Goal: Task Accomplishment & Management: Manage account settings

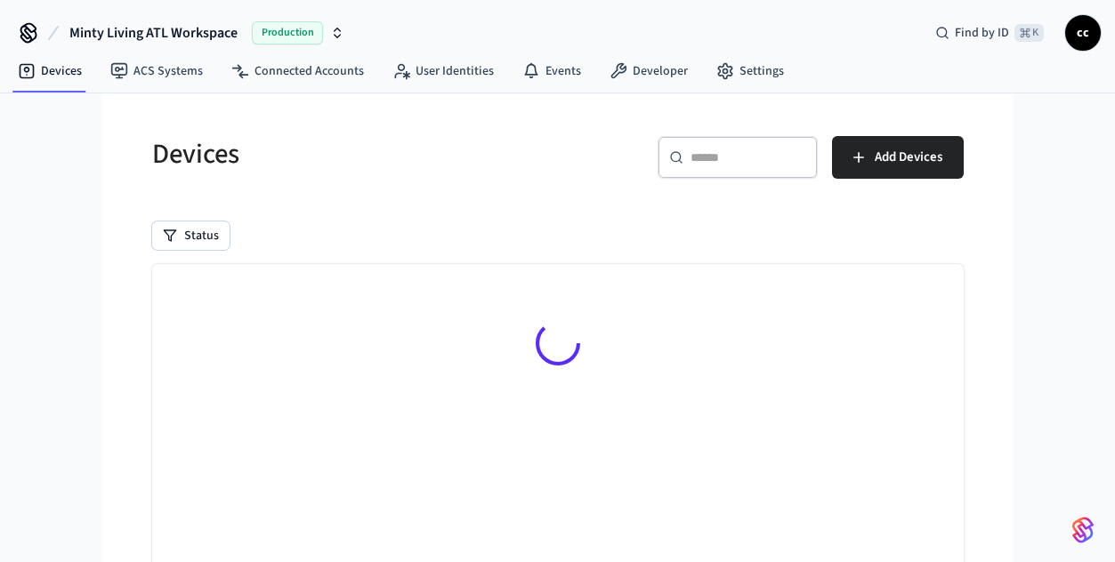
click at [722, 169] on div "​ ​" at bounding box center [738, 157] width 160 height 43
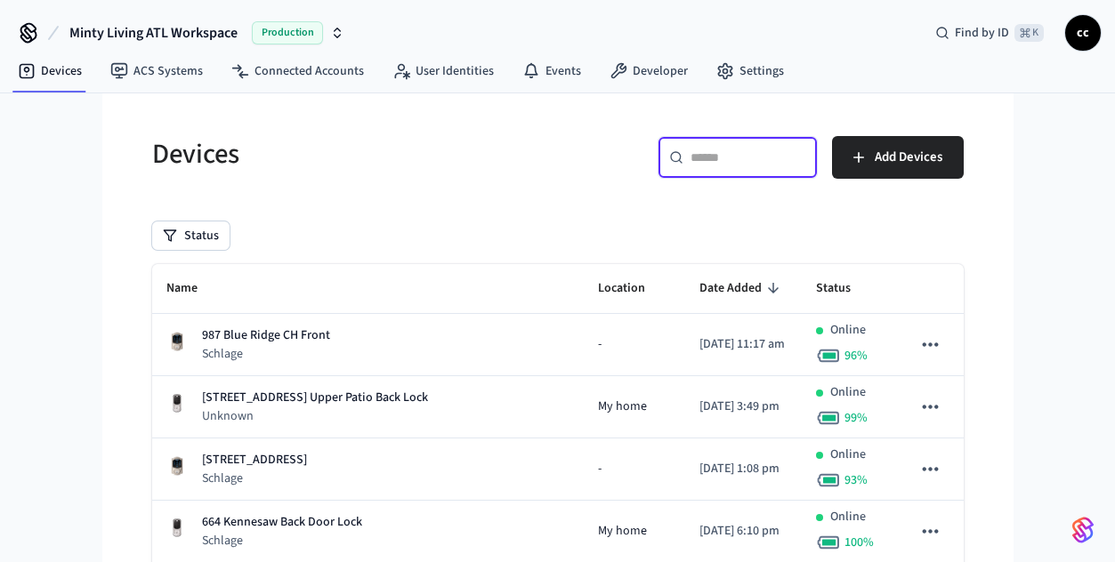
paste input "**********"
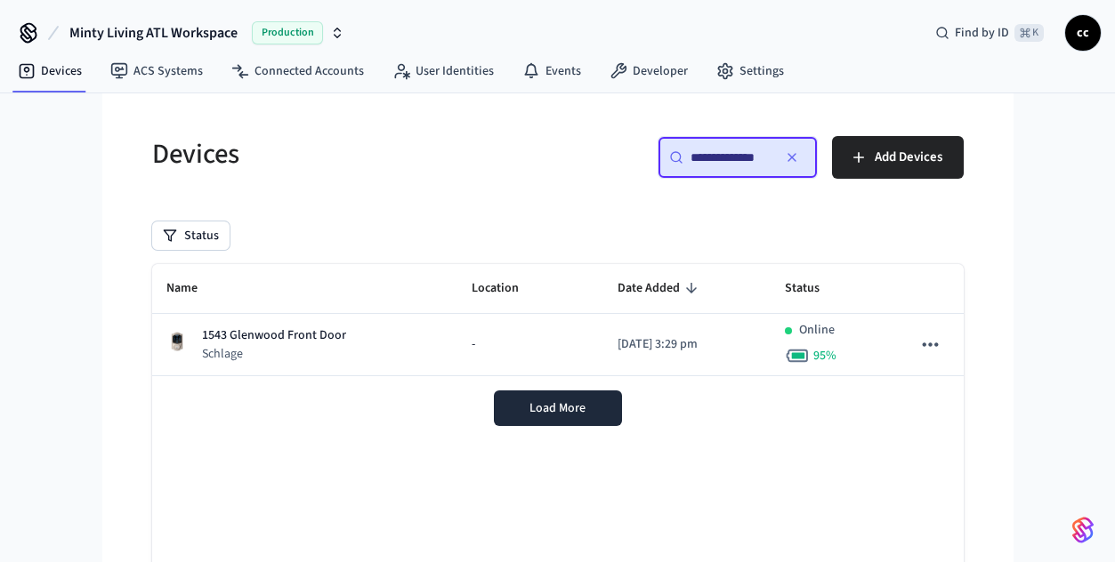
scroll to position [0, 4]
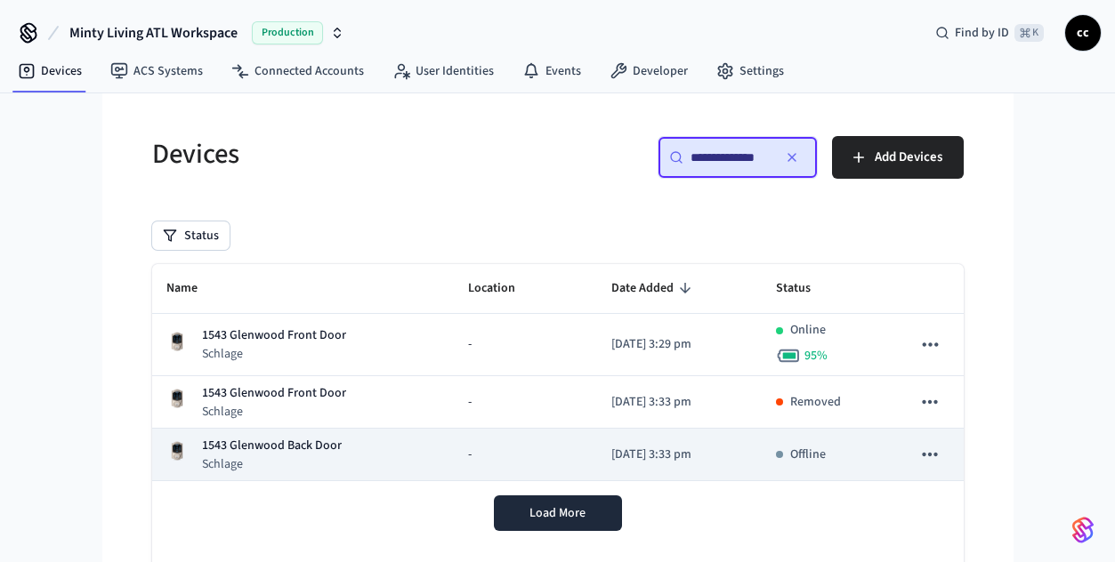
type input "**********"
click at [303, 462] on p "Schlage" at bounding box center [272, 465] width 140 height 18
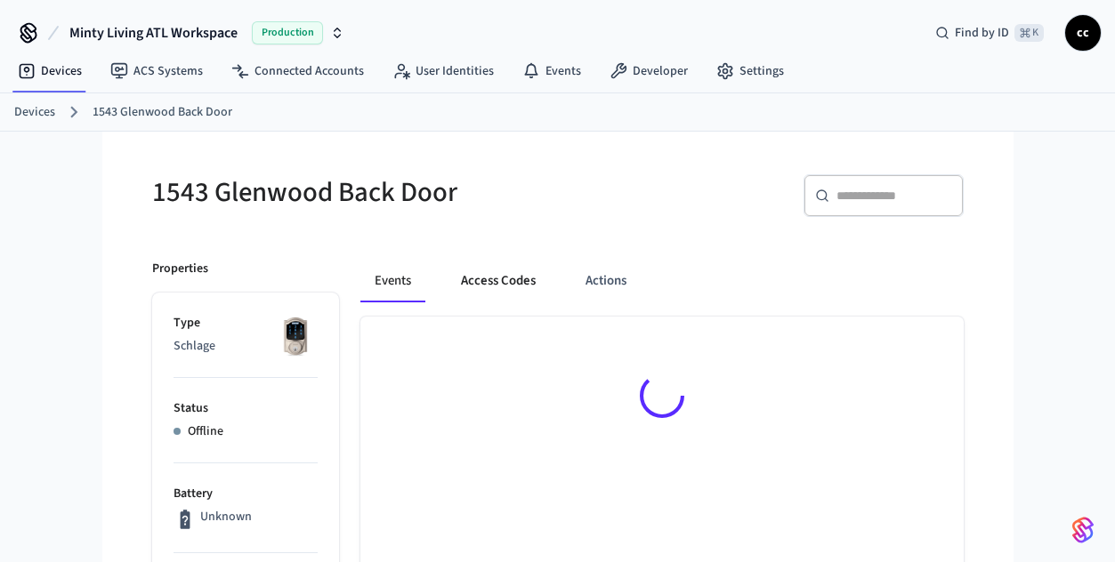
click at [504, 287] on button "Access Codes" at bounding box center [498, 281] width 103 height 43
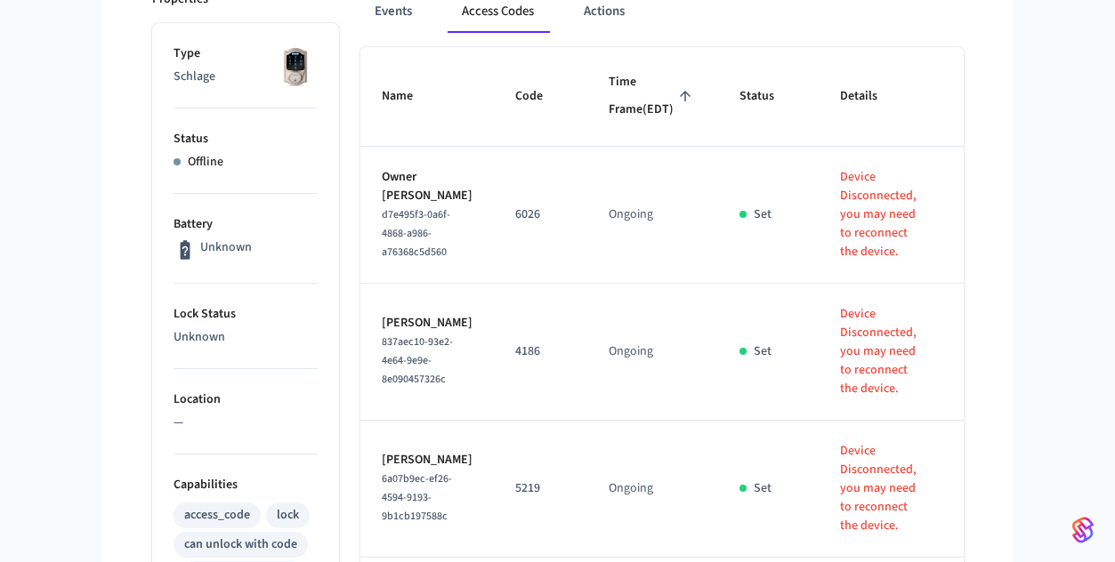
scroll to position [331, 0]
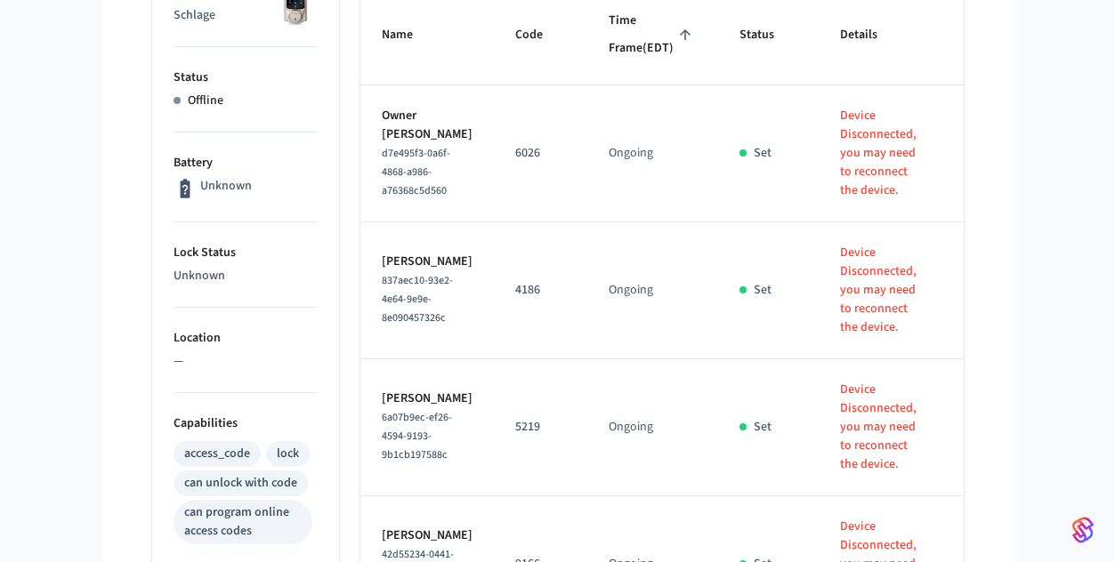
click at [609, 61] on span "Time Frame (EDT)" at bounding box center [653, 35] width 88 height 56
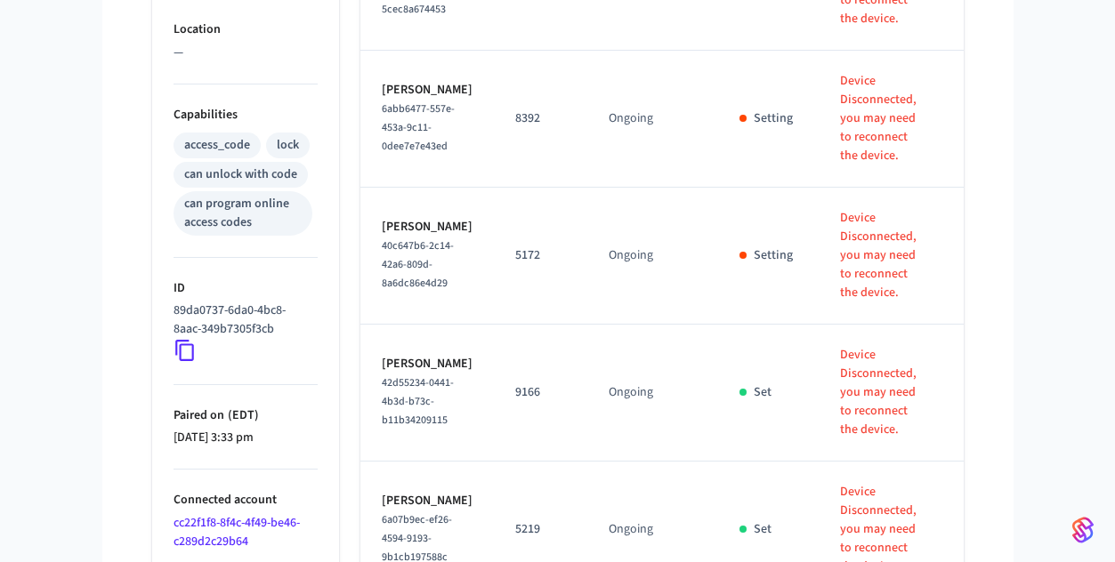
scroll to position [688, 0]
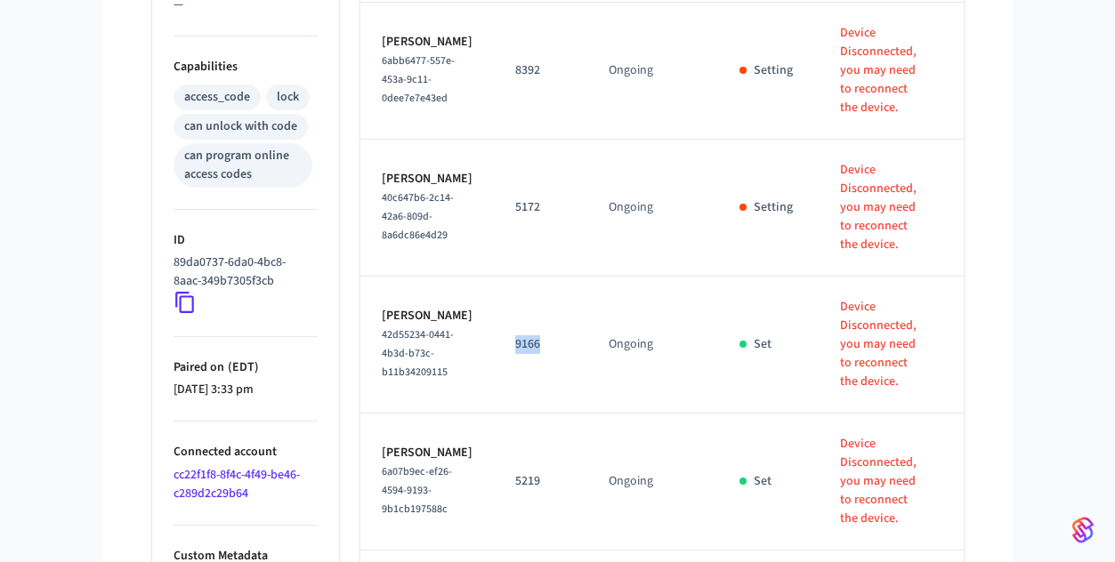
drag, startPoint x: 532, startPoint y: 444, endPoint x: 488, endPoint y: 444, distance: 44.5
click at [494, 414] on td "9166" at bounding box center [540, 345] width 93 height 137
copy p "9166"
